Goal: Task Accomplishment & Management: Use online tool/utility

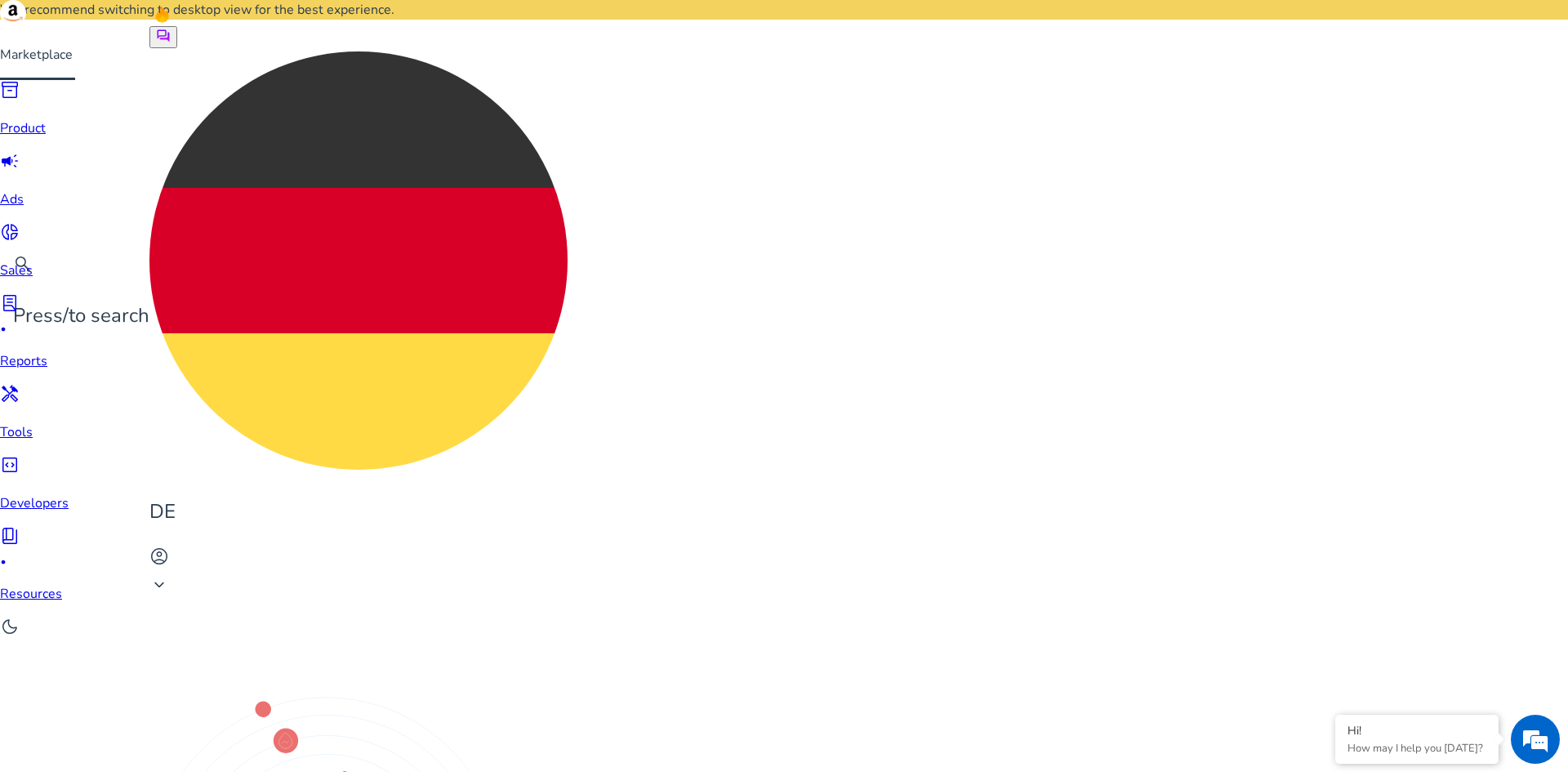
click at [568, 51] on img at bounding box center [359, 260] width 418 height 418
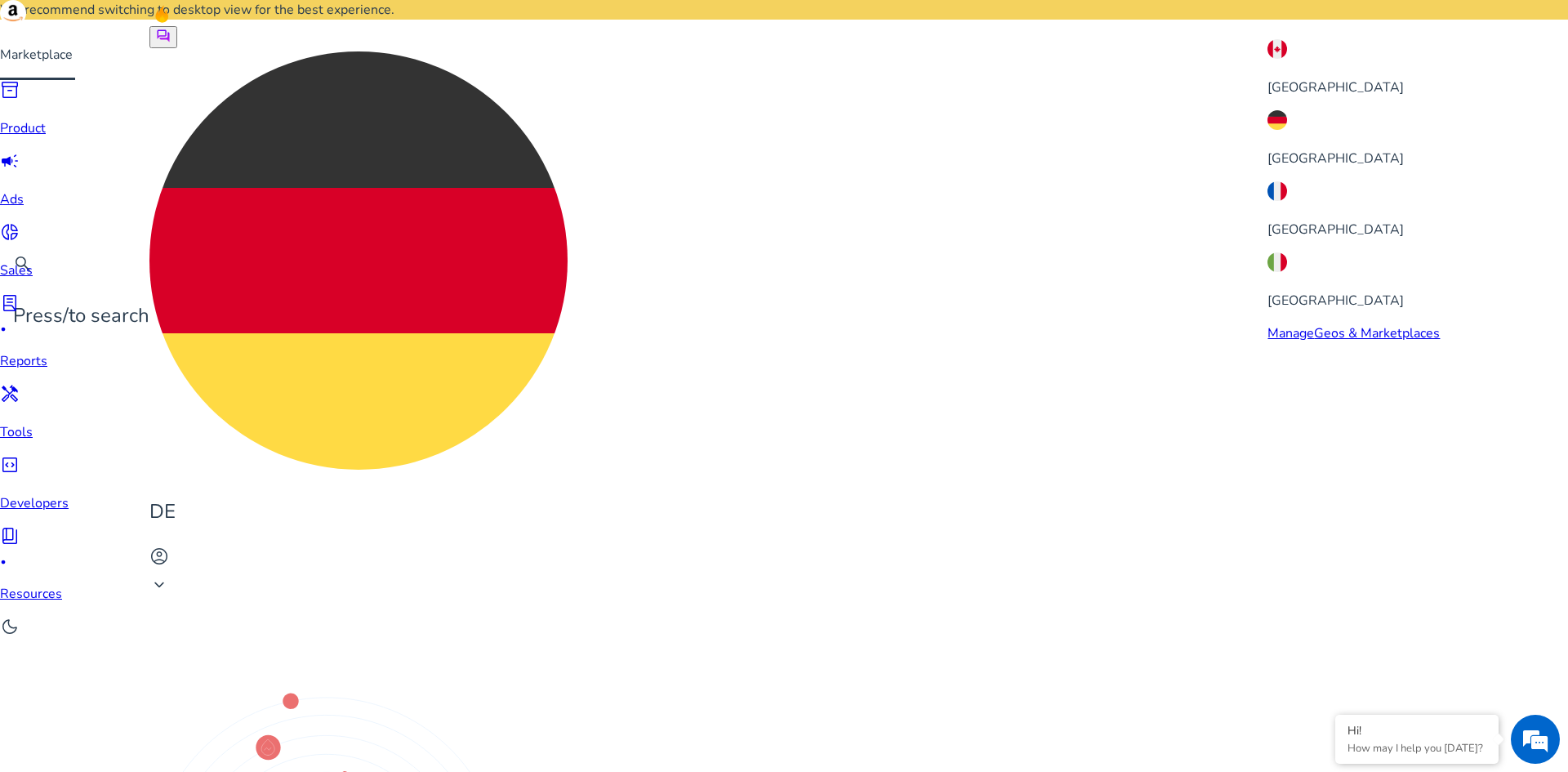
click at [1303, 181] on div "[GEOGRAPHIC_DATA]" at bounding box center [1352, 210] width 172 height 58
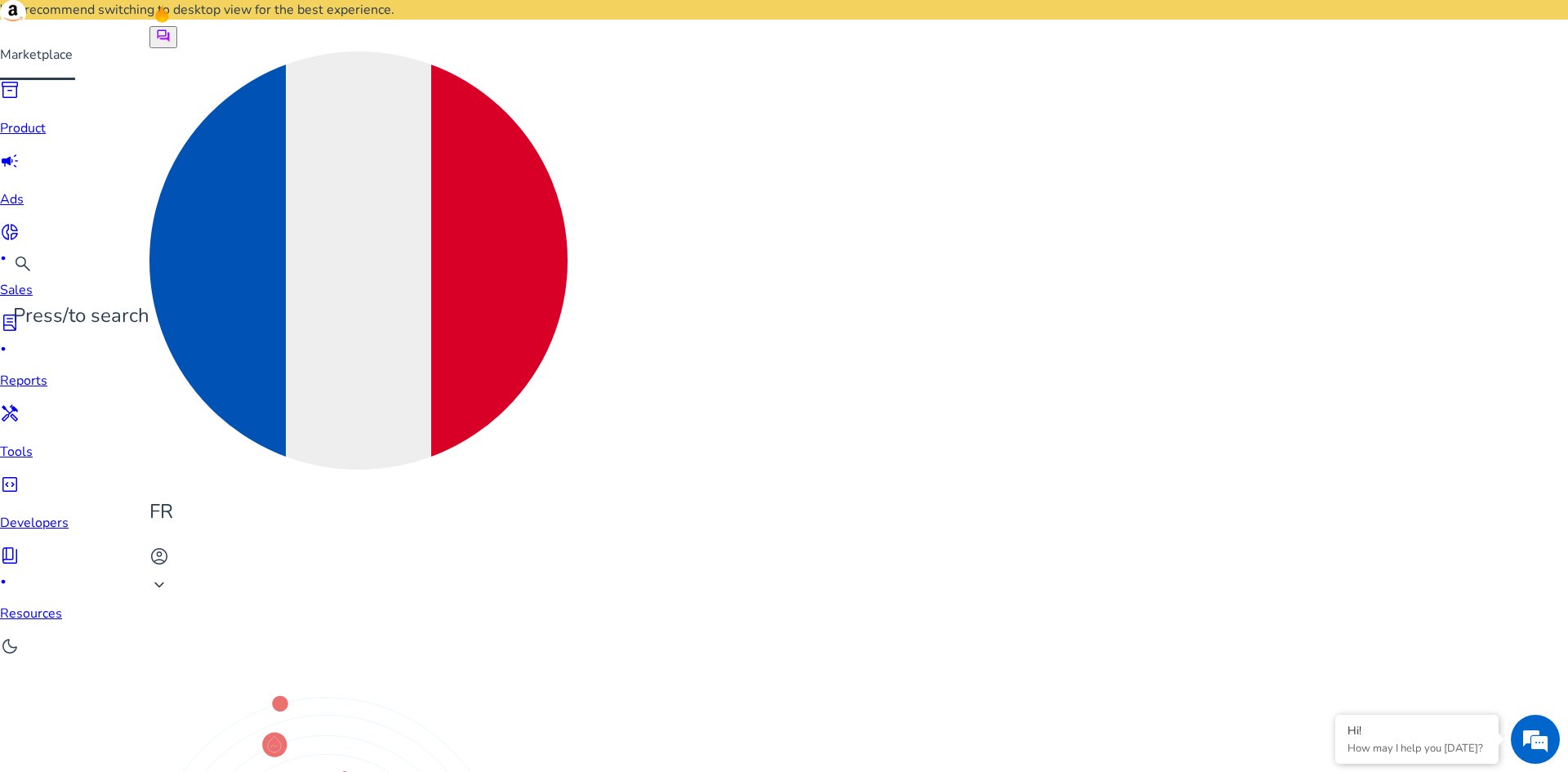
scroll to position [0, 0]
click at [568, 51] on img at bounding box center [359, 260] width 418 height 418
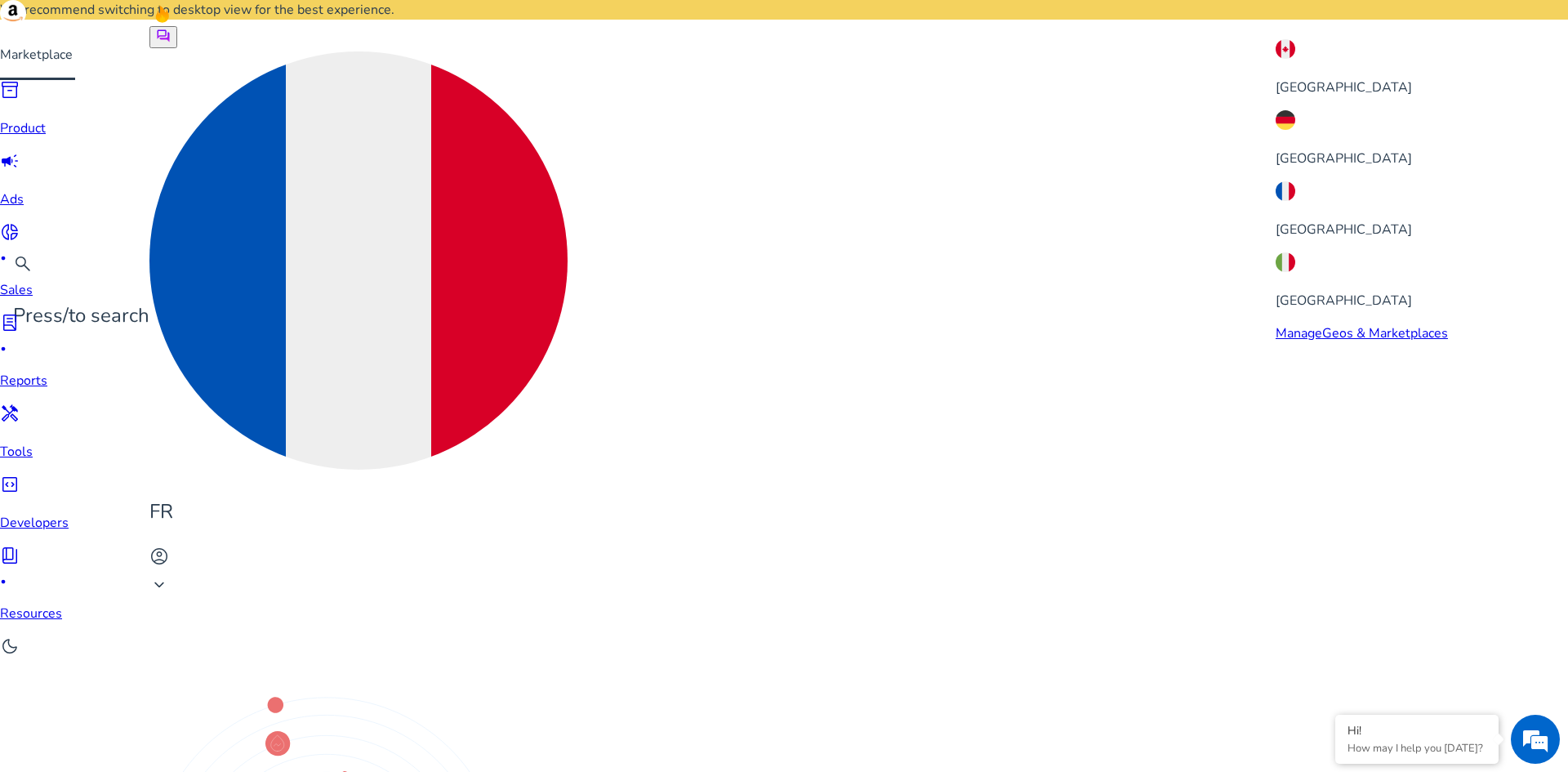
click at [1275, 111] on div "[GEOGRAPHIC_DATA]" at bounding box center [1361, 139] width 172 height 58
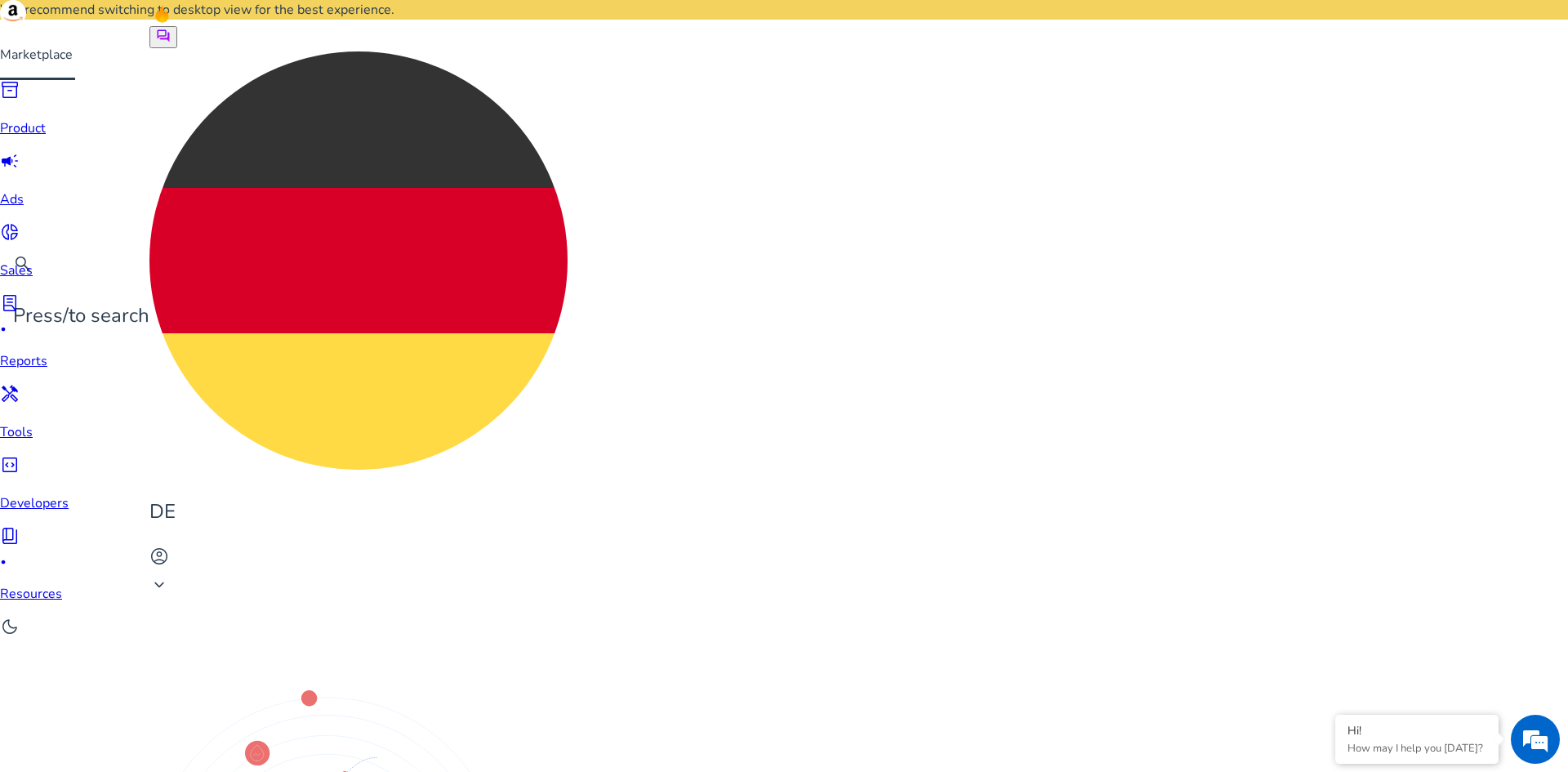
drag, startPoint x: 989, startPoint y: 634, endPoint x: 1050, endPoint y: 636, distance: 61.0
drag, startPoint x: 968, startPoint y: 640, endPoint x: 1050, endPoint y: 641, distance: 82.0
